Goal: Information Seeking & Learning: Learn about a topic

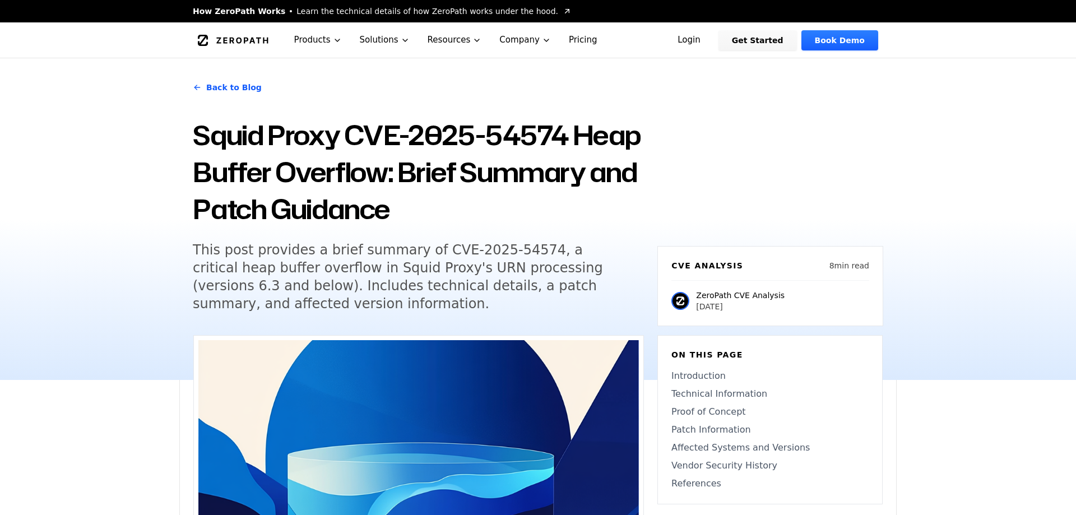
scroll to position [71, 0]
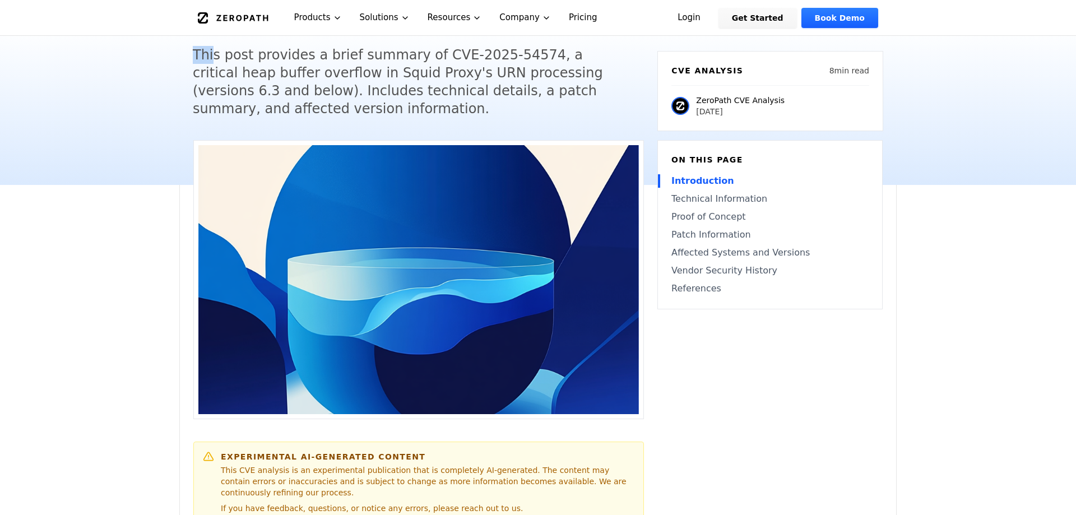
scroll to position [172, 0]
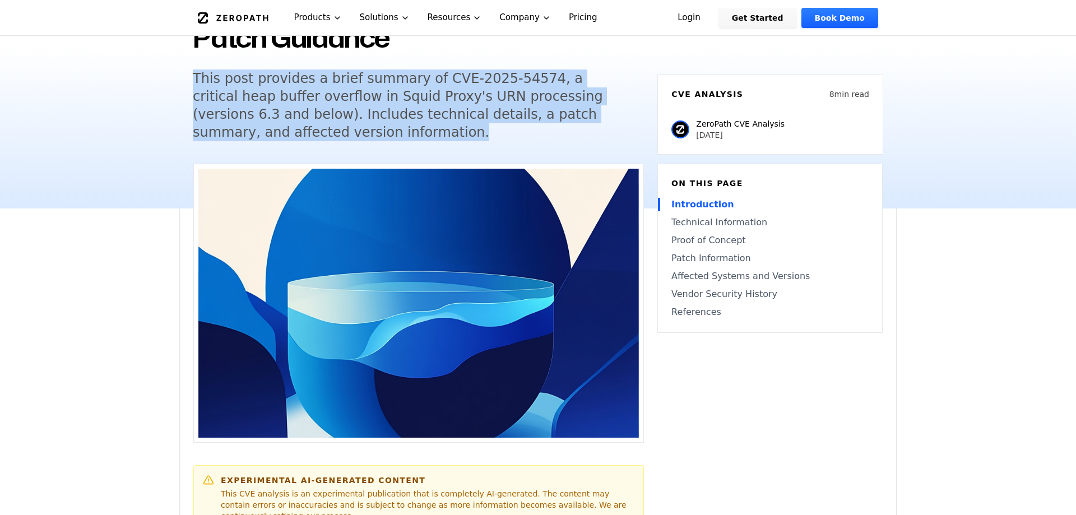
drag, startPoint x: 194, startPoint y: 57, endPoint x: 289, endPoint y: 130, distance: 119.5
click at [289, 130] on h5 "This post provides a brief summary of CVE-2025-54574, a critical heap buffer ov…" at bounding box center [408, 106] width 431 height 72
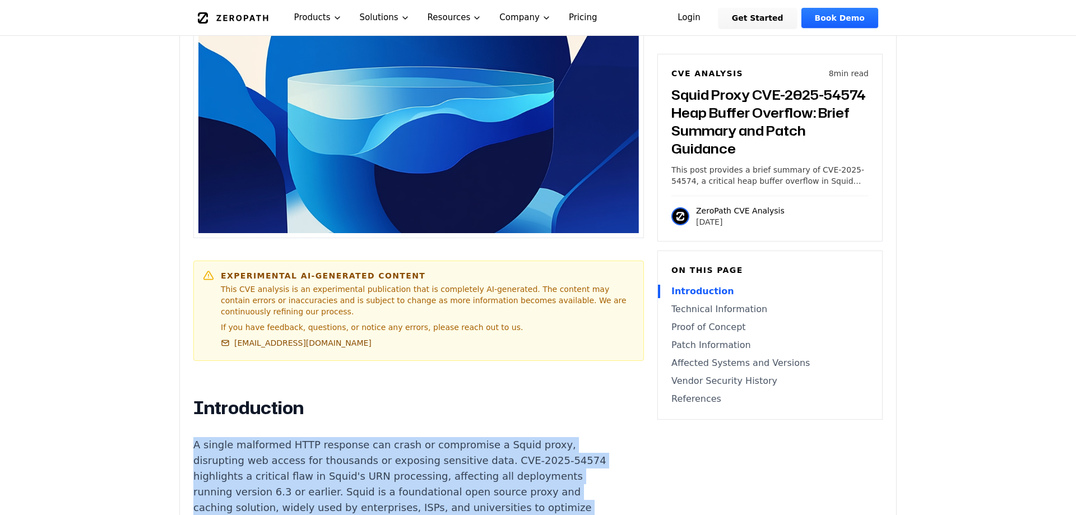
drag, startPoint x: 193, startPoint y: 181, endPoint x: 272, endPoint y: 306, distance: 147.2
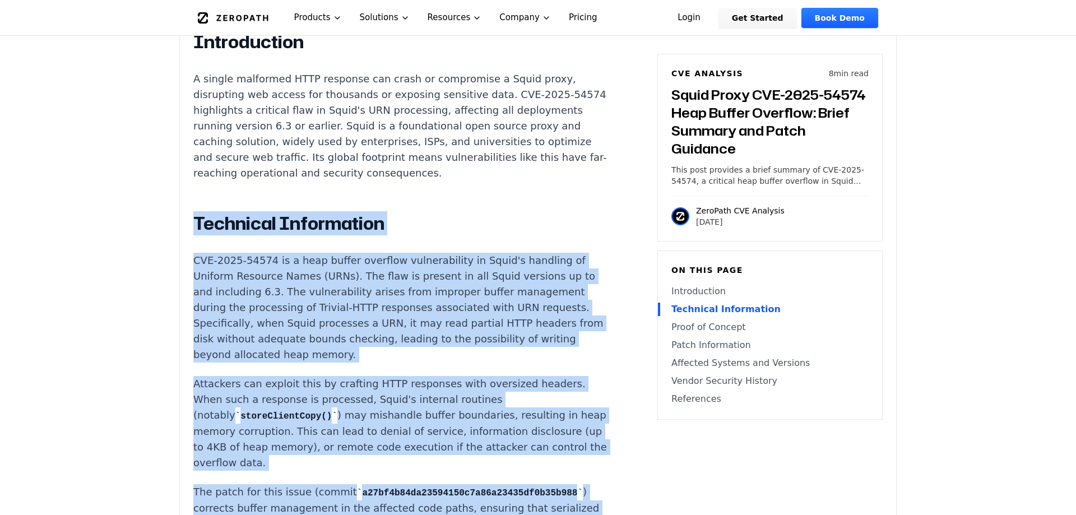
scroll to position [817, 0]
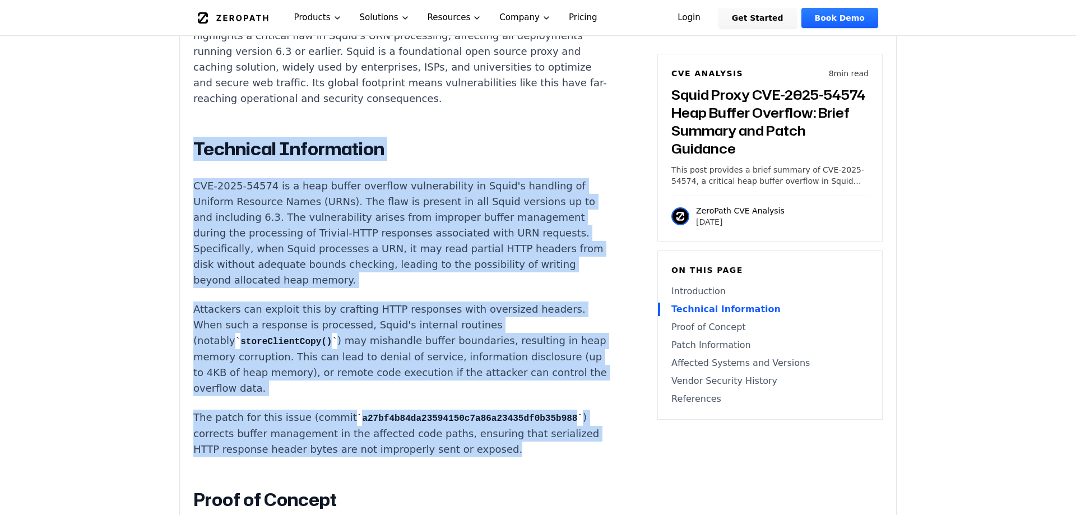
drag, startPoint x: 206, startPoint y: 228, endPoint x: 372, endPoint y: 219, distance: 165.6
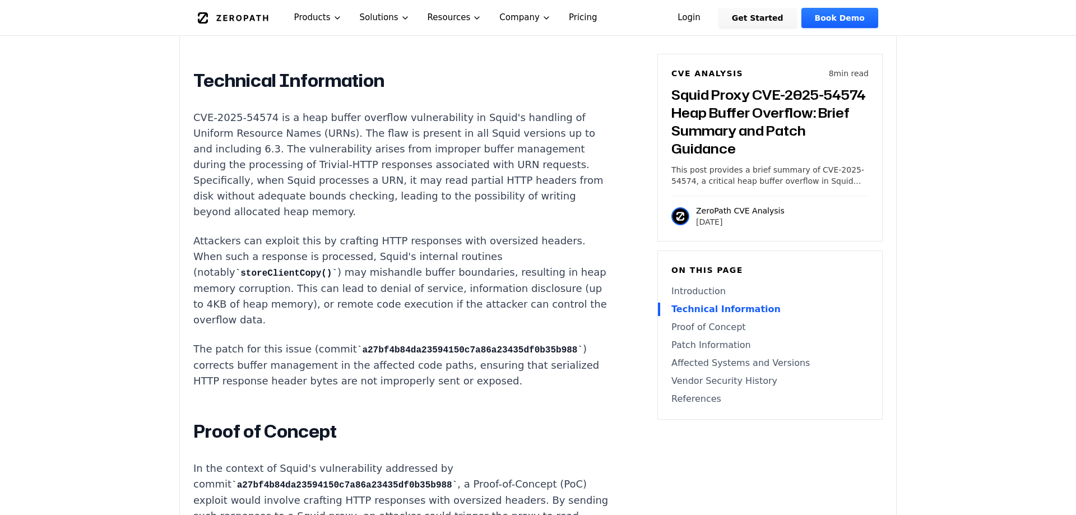
scroll to position [889, 0]
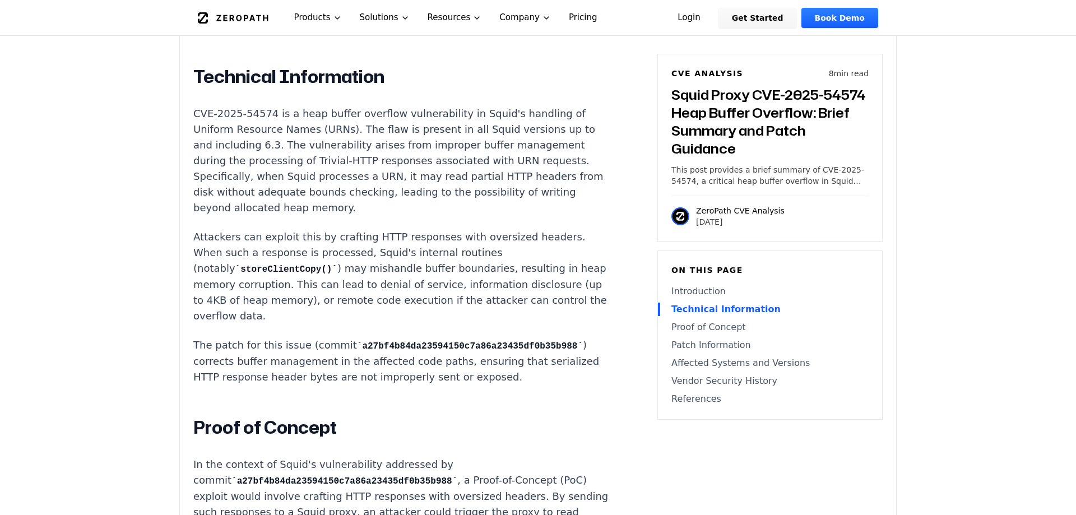
drag, startPoint x: 196, startPoint y: 190, endPoint x: 550, endPoint y: 330, distance: 380.7
click at [316, 457] on p "In the context of Squid's vulnerability addressed by commit a27bf4b84da23594150…" at bounding box center [401, 520] width 417 height 127
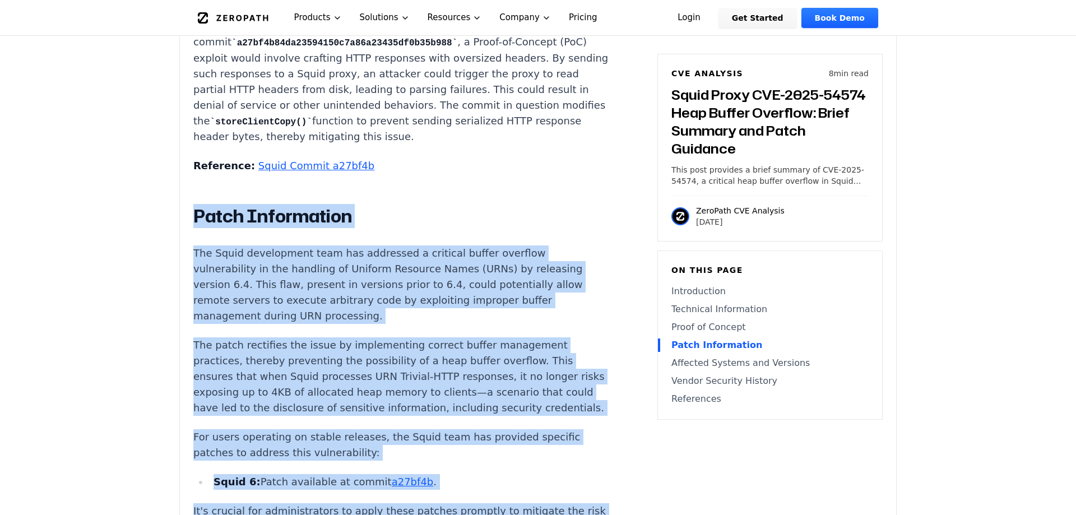
scroll to position [1401, 0]
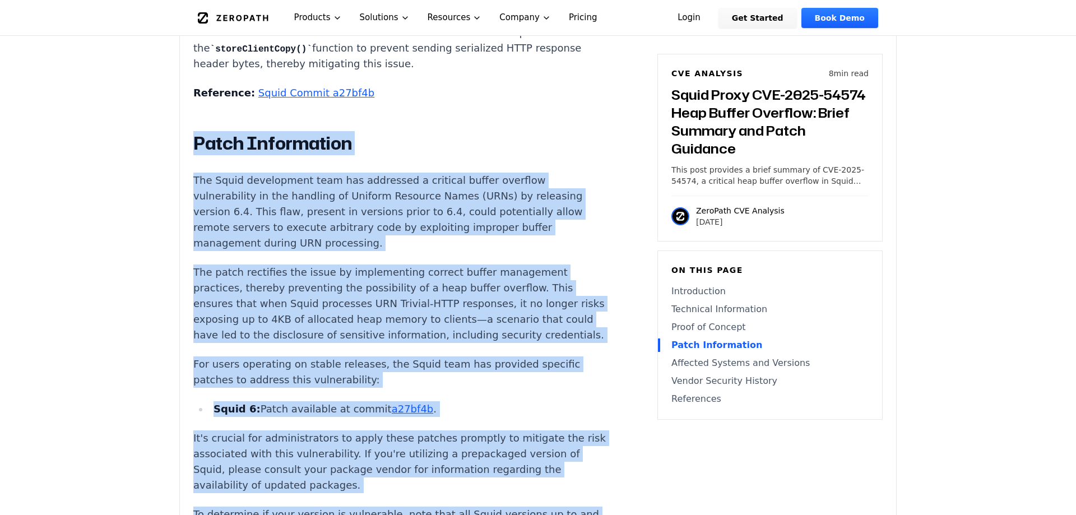
drag, startPoint x: 193, startPoint y: 131, endPoint x: 475, endPoint y: 344, distance: 353.1
click at [475, 344] on div "Introduction A single malformed HTTP response can crash or compromise a Squid p…" at bounding box center [401, 208] width 417 height 1670
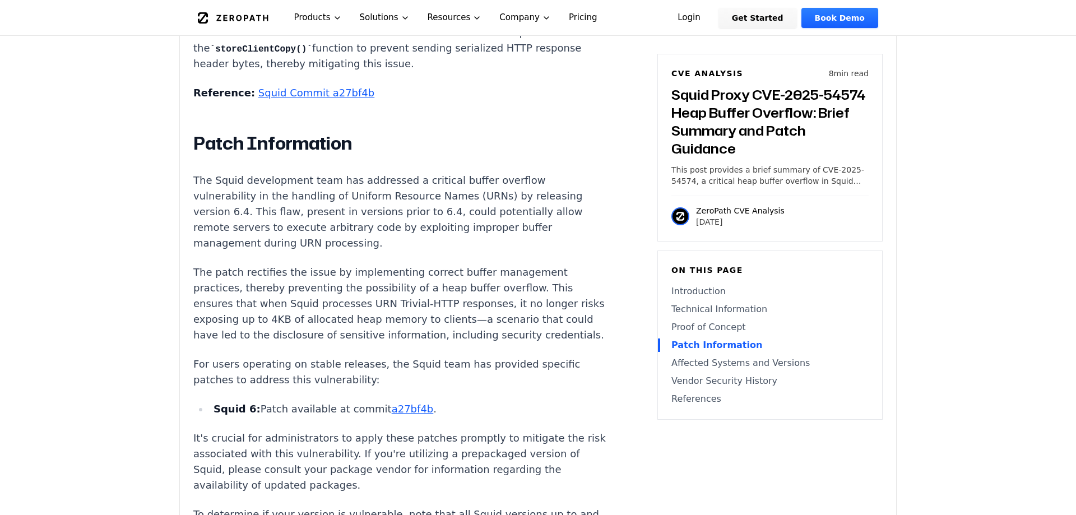
click at [126, 424] on main "How ZeroPath Works Learn the technical details of how ZeroPath works under the …" at bounding box center [538, 378] width 1076 height 3559
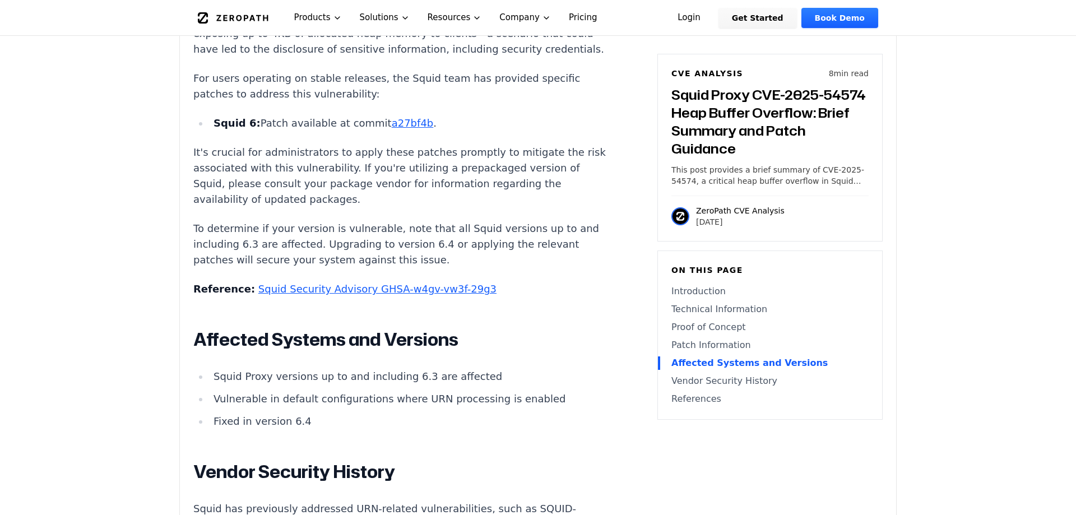
scroll to position [1687, 0]
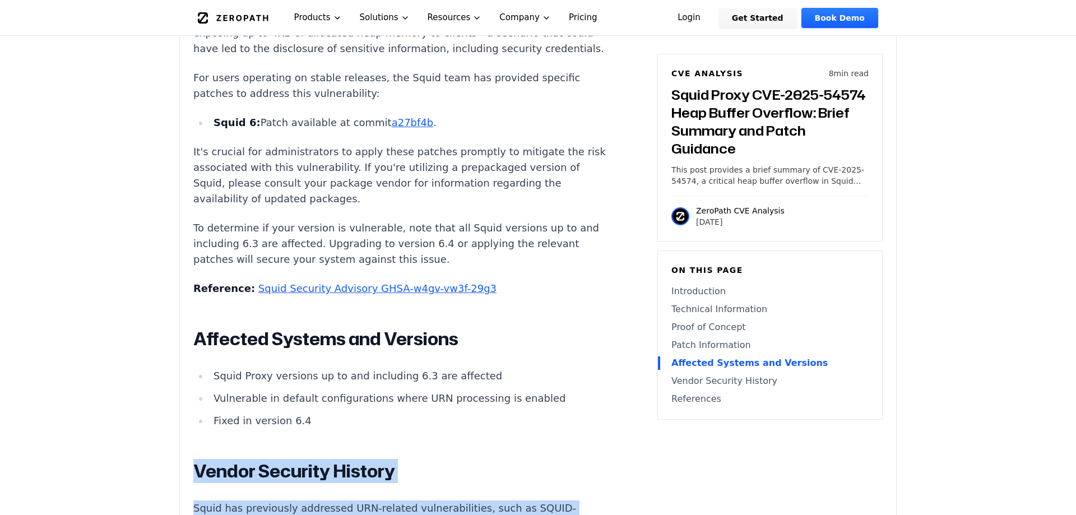
drag, startPoint x: 198, startPoint y: 255, endPoint x: 251, endPoint y: 380, distance: 136.2
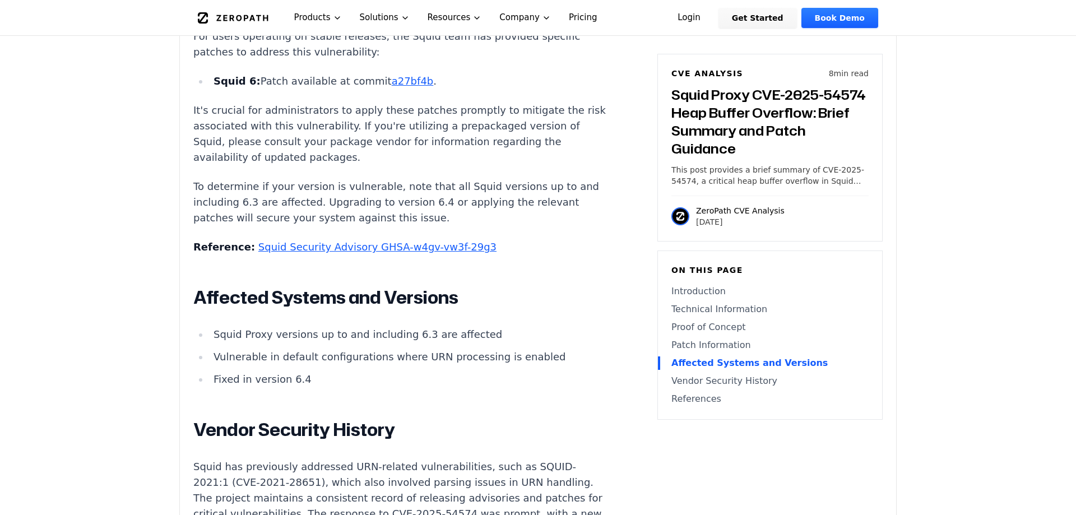
click at [140, 416] on main "How ZeroPath Works Learn the technical details of how ZeroPath works under the …" at bounding box center [538, 50] width 1076 height 3559
click at [46, 432] on main "How ZeroPath Works Learn the technical details of how ZeroPath works under the …" at bounding box center [538, 50] width 1076 height 3559
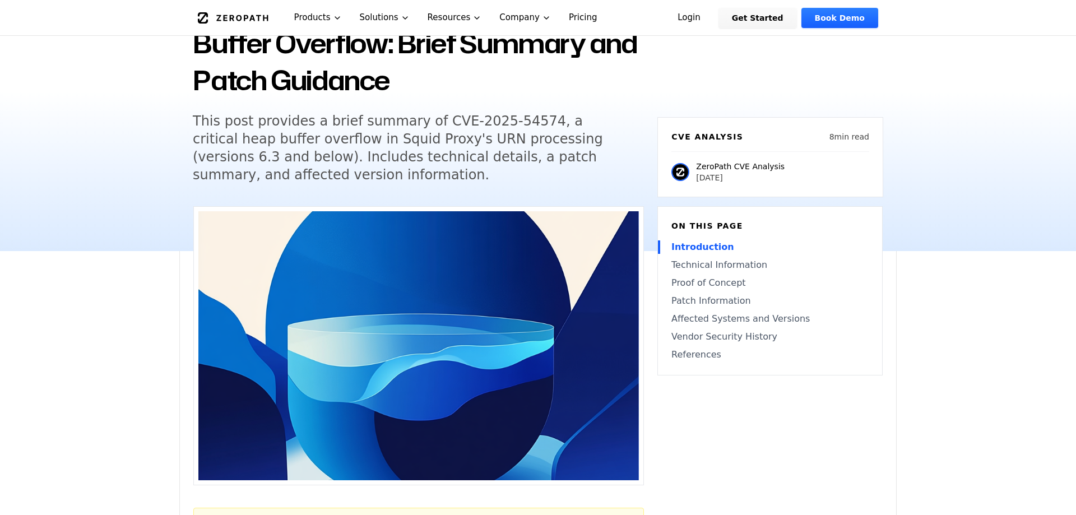
scroll to position [130, 0]
drag, startPoint x: 223, startPoint y: 266, endPoint x: 285, endPoint y: 268, distance: 61.7
drag, startPoint x: 221, startPoint y: 265, endPoint x: 497, endPoint y: 305, distance: 278.7
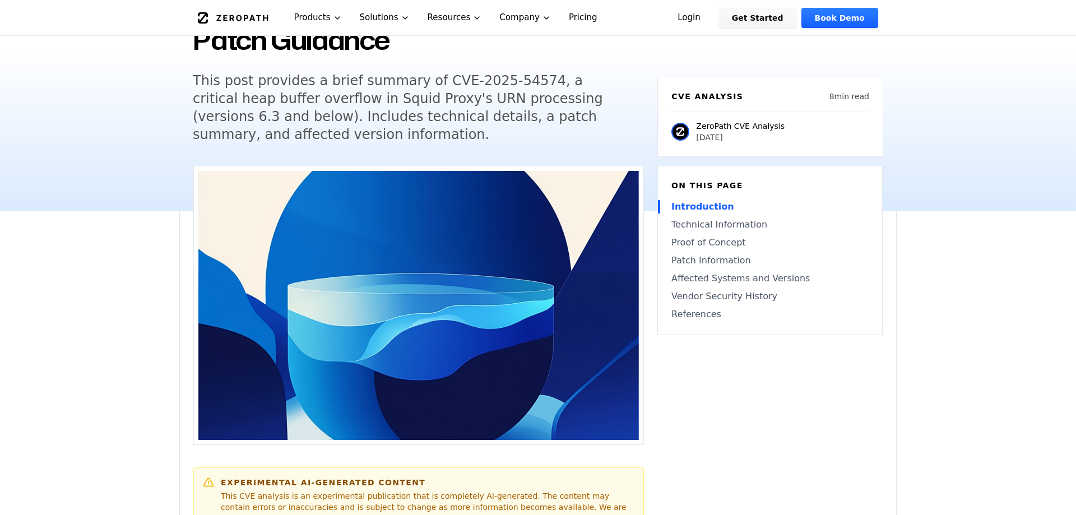
scroll to position [170, 0]
click at [382, 181] on img at bounding box center [418, 304] width 441 height 269
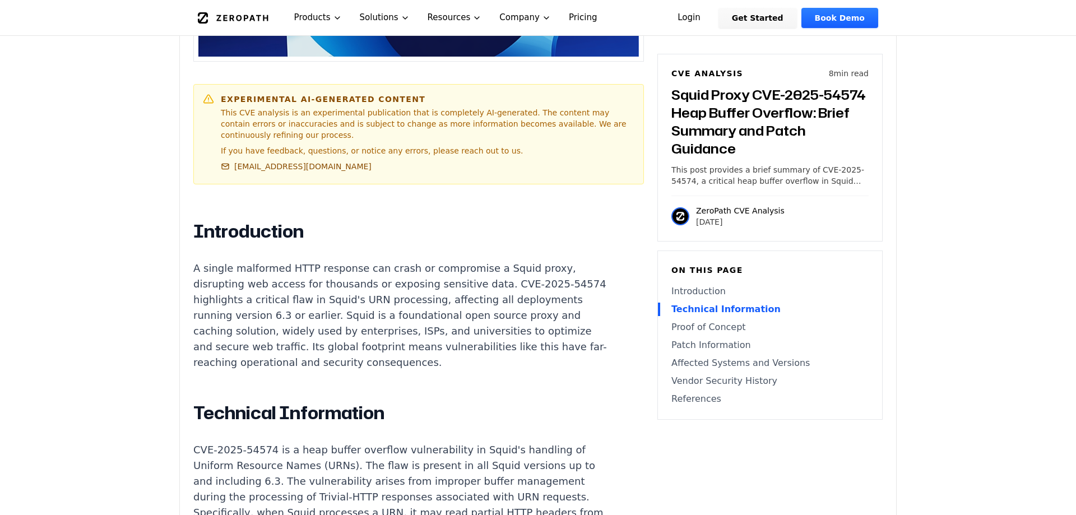
scroll to position [552, 0]
